Goal: Task Accomplishment & Management: Use online tool/utility

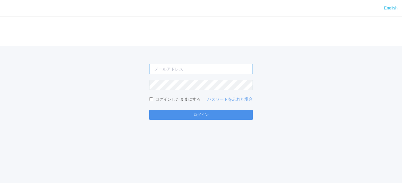
type input "[EMAIL_ADDRESS][DOMAIN_NAME]"
click at [199, 113] on button "ログイン" at bounding box center [201, 115] width 104 height 10
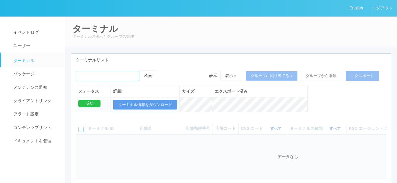
click at [111, 76] on input "emailSearch" at bounding box center [108, 76] width 64 height 10
paste input "[GEOGRAPHIC_DATA][PERSON_NAME]"
click at [109, 73] on input "emailSearch" at bounding box center [108, 76] width 64 height 10
click at [151, 76] on button "検索" at bounding box center [148, 76] width 18 height 11
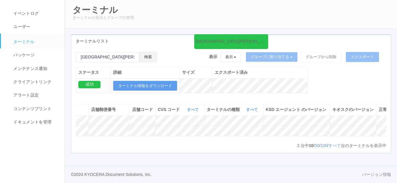
scroll to position [0, 128]
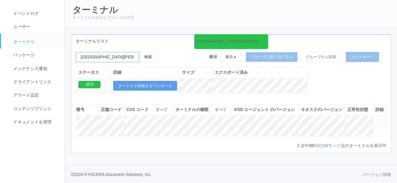
drag, startPoint x: 108, startPoint y: 48, endPoint x: 105, endPoint y: 46, distance: 3.6
click at [105, 52] on input "emailSearch" at bounding box center [108, 57] width 64 height 10
drag, startPoint x: 99, startPoint y: 47, endPoint x: 78, endPoint y: 46, distance: 20.7
click at [78, 52] on input "emailSearch" at bounding box center [108, 57] width 64 height 10
paste input "[PERSON_NAME][GEOGRAPHIC_DATA]"
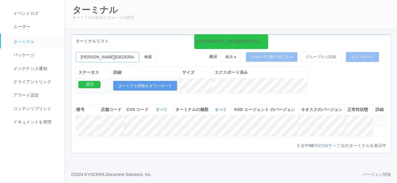
type input "[PERSON_NAME][GEOGRAPHIC_DATA]"
click at [139, 52] on button "検索" at bounding box center [148, 57] width 18 height 11
click at [154, 52] on button "検索" at bounding box center [148, 57] width 18 height 11
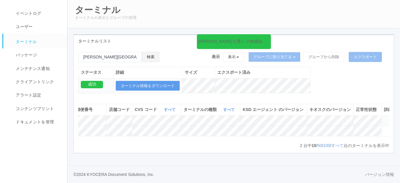
scroll to position [0, 122]
click at [381, 118] on icon at bounding box center [381, 118] width 0 height 0
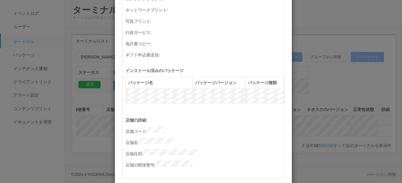
scroll to position [296, 0]
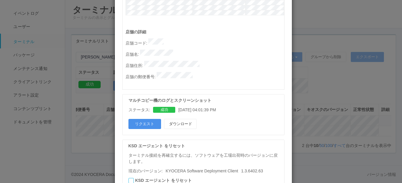
click at [146, 119] on button "リクエスト" at bounding box center [144, 124] width 33 height 10
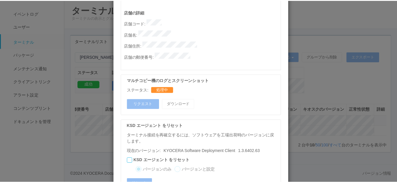
scroll to position [346, 0]
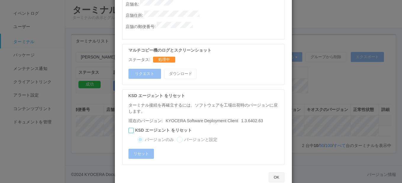
click at [273, 173] on button "OK" at bounding box center [277, 178] width 16 height 10
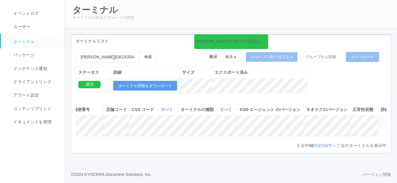
click at [381, 118] on icon at bounding box center [381, 118] width 0 height 0
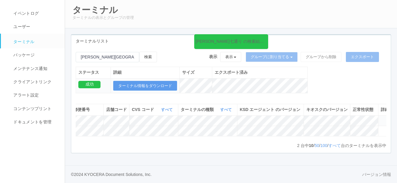
click at [381, 118] on icon at bounding box center [381, 118] width 0 height 0
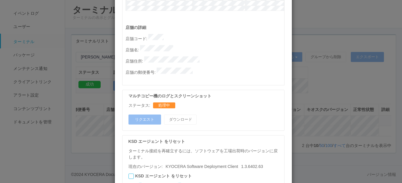
scroll to position [346, 0]
